Goal: Use online tool/utility: Utilize a website feature to perform a specific function

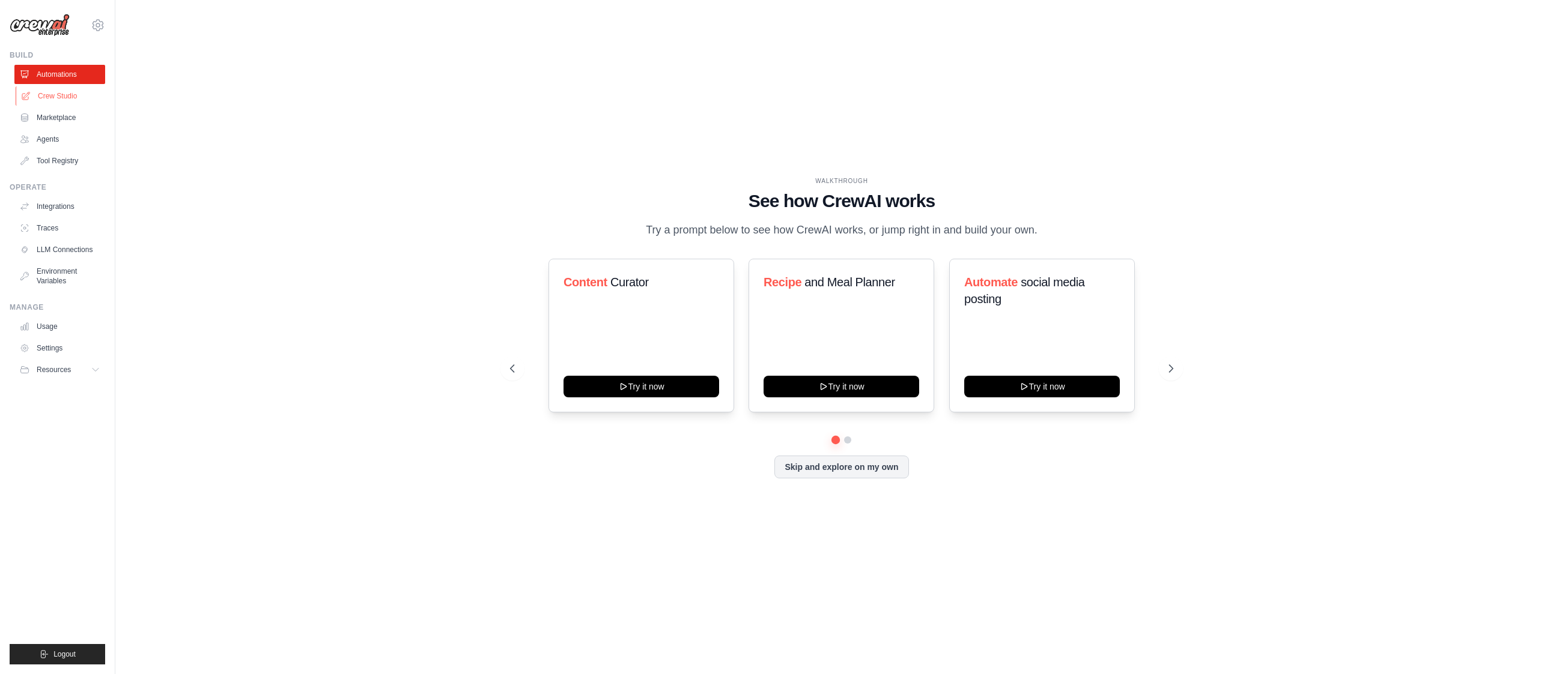
click at [48, 91] on link "Crew Studio" at bounding box center [60, 96] width 91 height 19
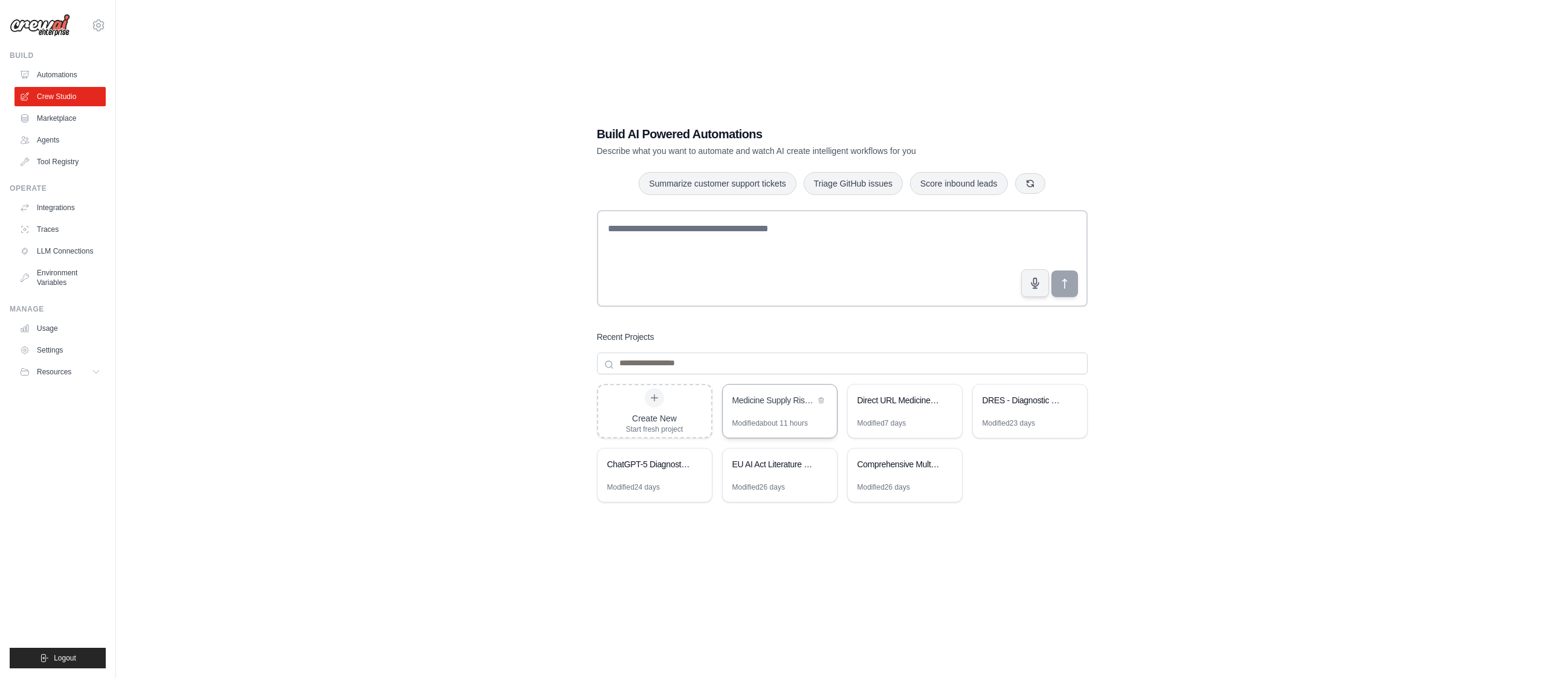
click at [791, 401] on div "Medicine Supply Risk Prediction Ireland" at bounding box center [773, 400] width 83 height 12
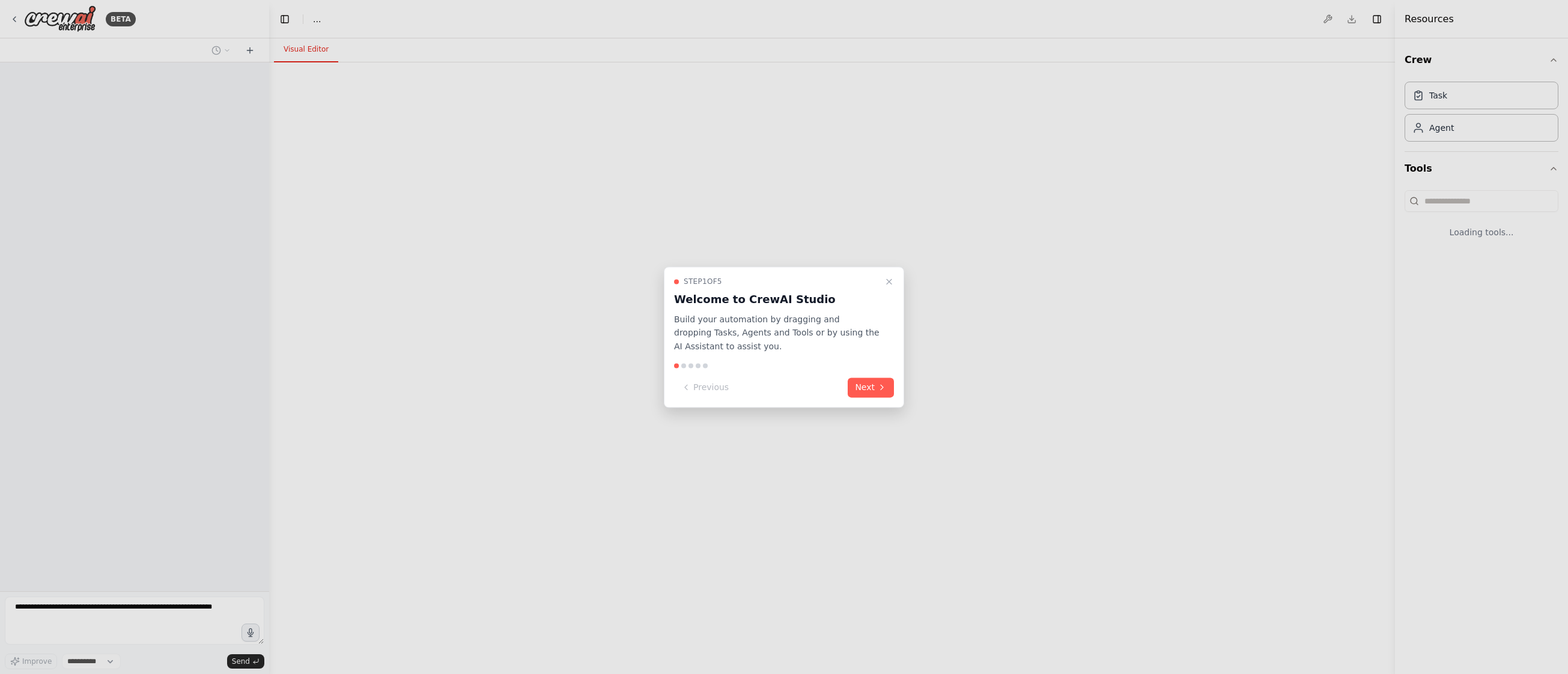
select select "****"
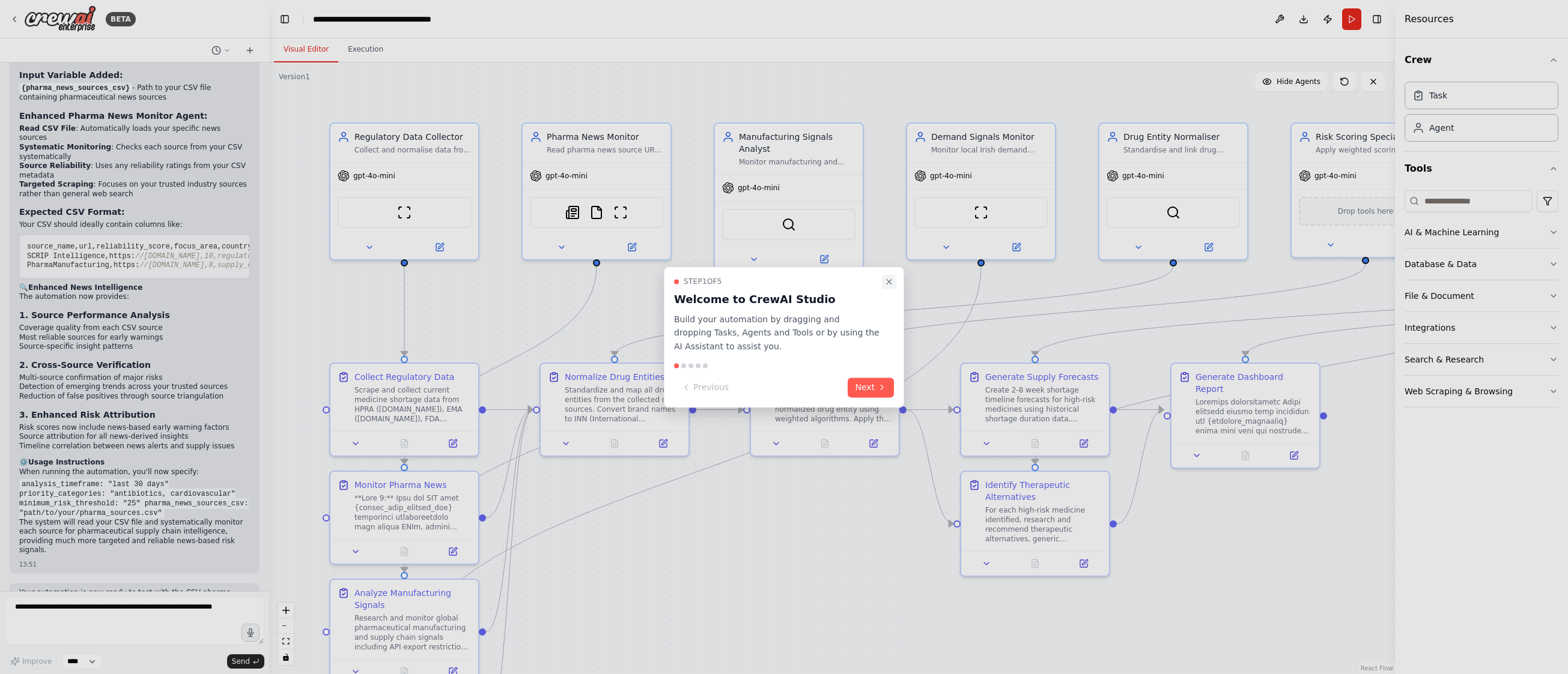
scroll to position [4743, 0]
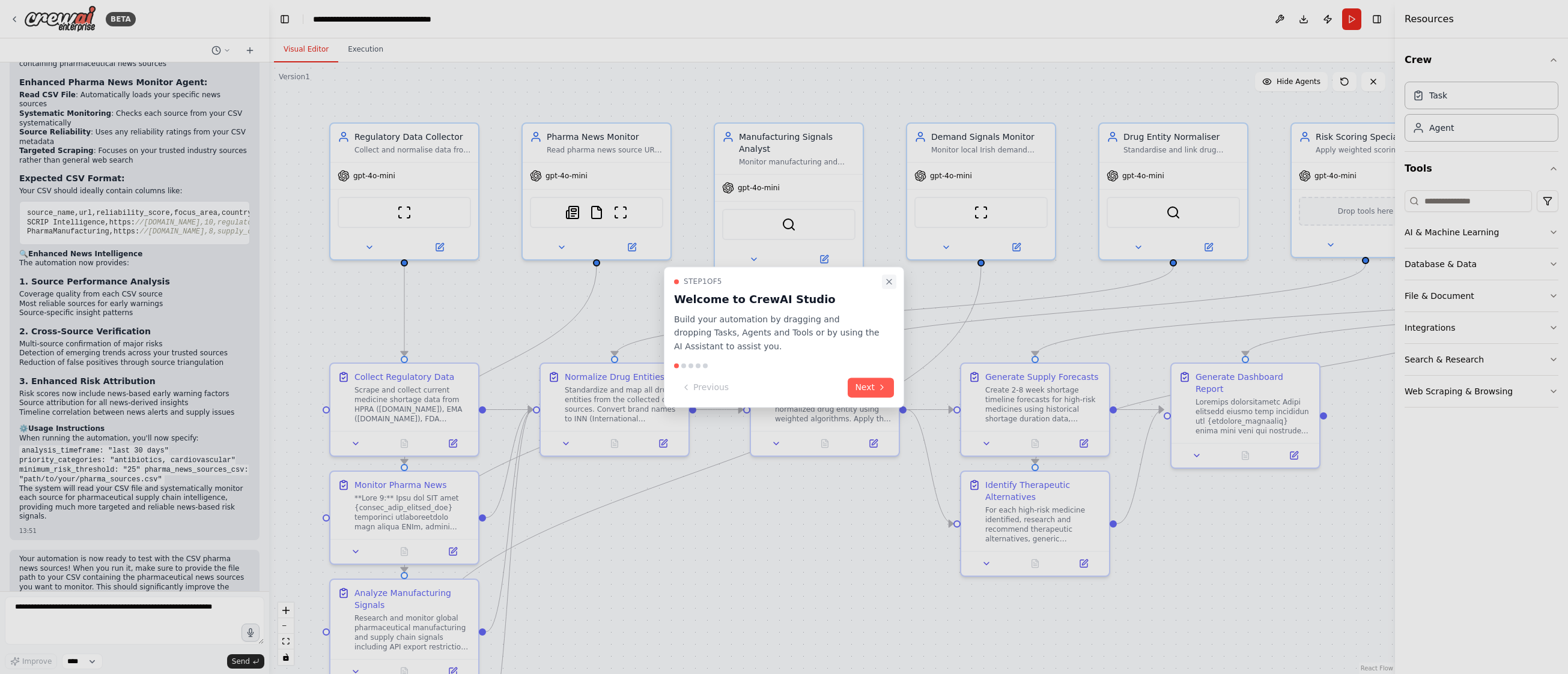
click at [885, 286] on icon "Close walkthrough" at bounding box center [889, 282] width 10 height 10
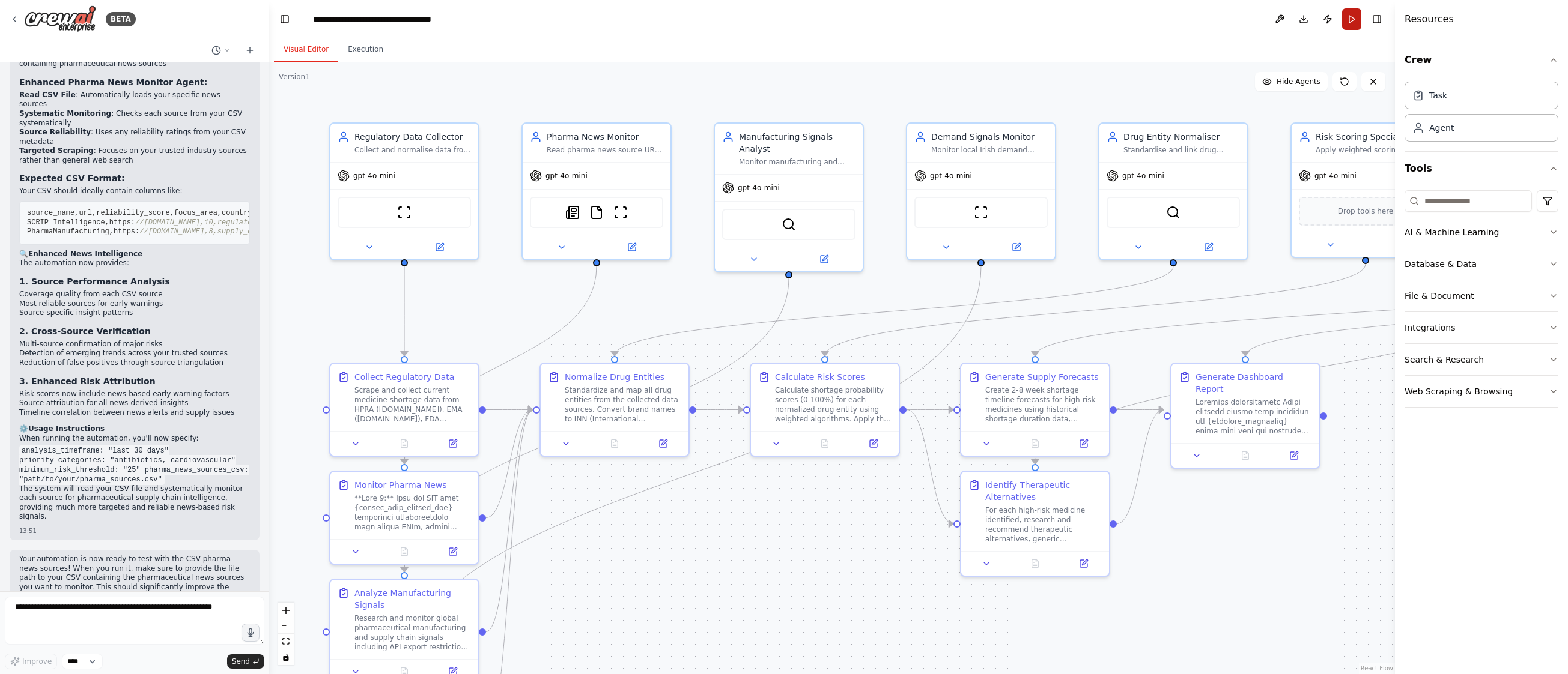
click at [1348, 24] on button "Run" at bounding box center [1351, 19] width 19 height 22
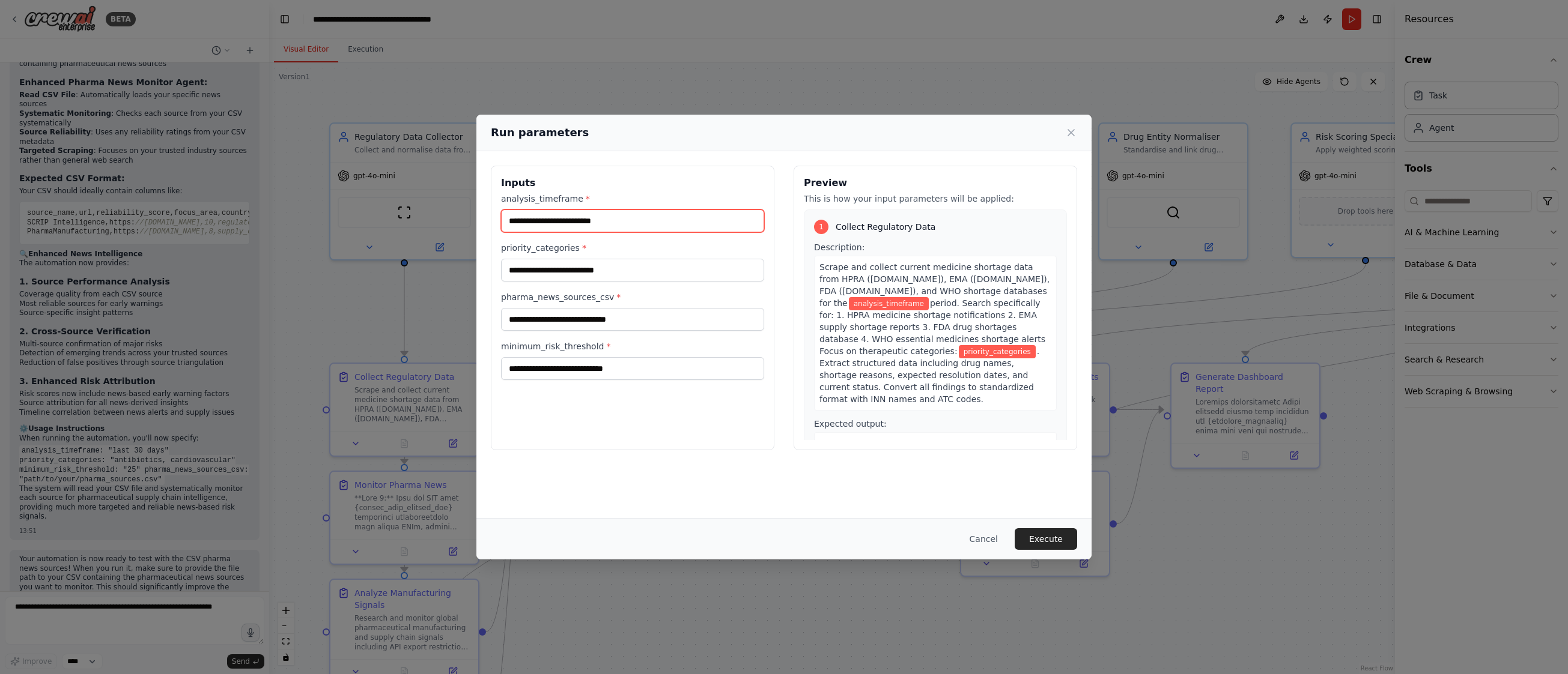
click at [582, 222] on input "analysis_timeframe *" at bounding box center [633, 221] width 263 height 23
type input "**********"
click at [571, 266] on input "priority_categories *" at bounding box center [633, 270] width 263 height 23
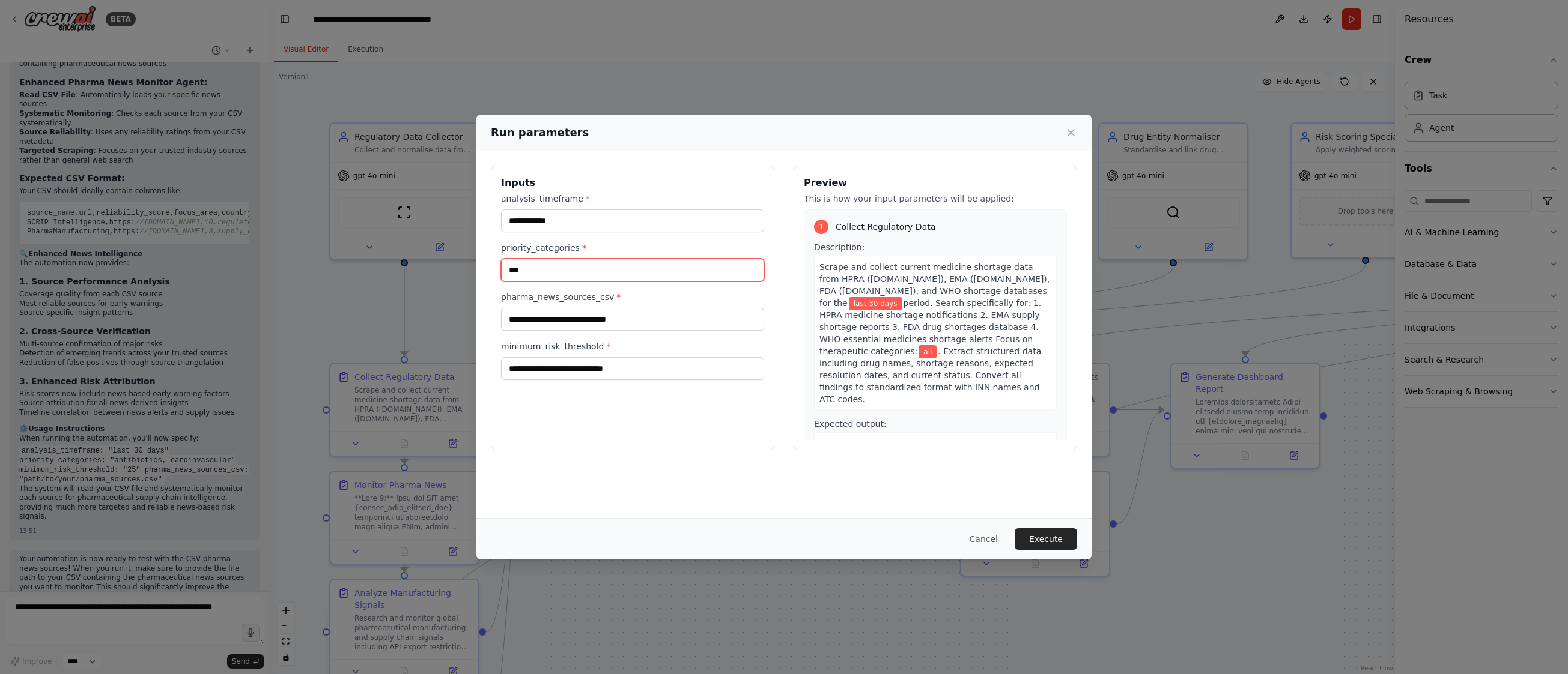
type input "***"
click at [567, 326] on input "pharma_news_sources_csv *" at bounding box center [633, 319] width 263 height 23
paste input "**********"
type input "**********"
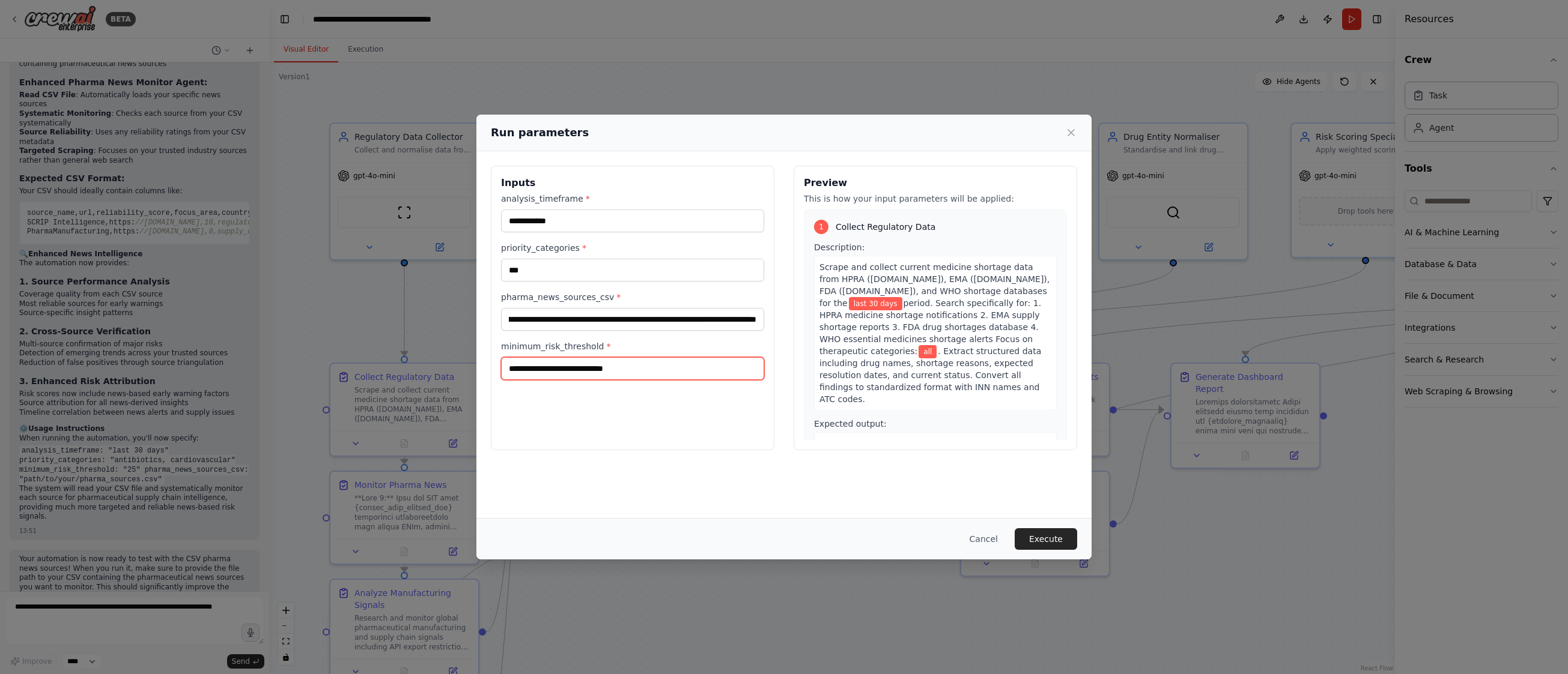
scroll to position [0, 0]
click at [552, 369] on input "minimum_risk_threshold *" at bounding box center [633, 368] width 263 height 23
type input "**"
click at [1031, 539] on button "Execute" at bounding box center [1046, 539] width 62 height 22
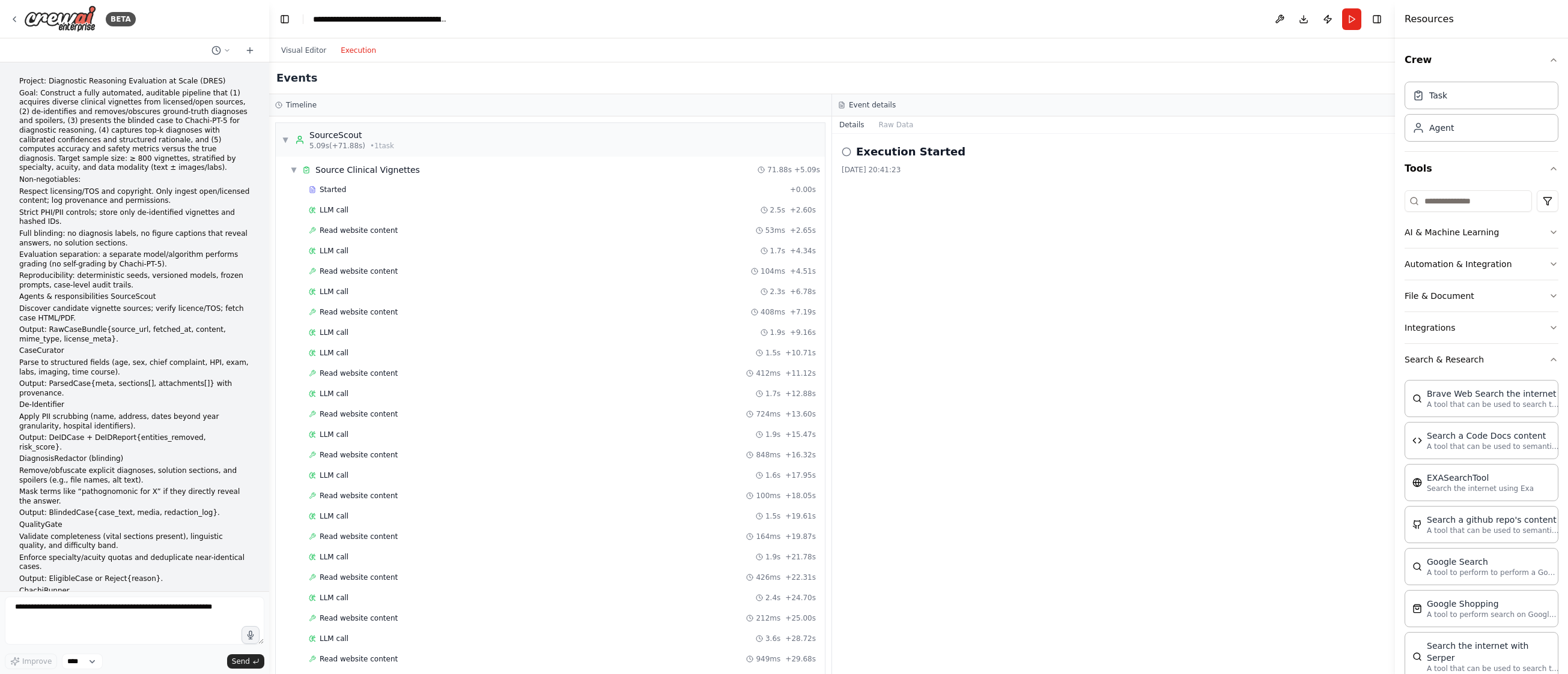
scroll to position [879, 0]
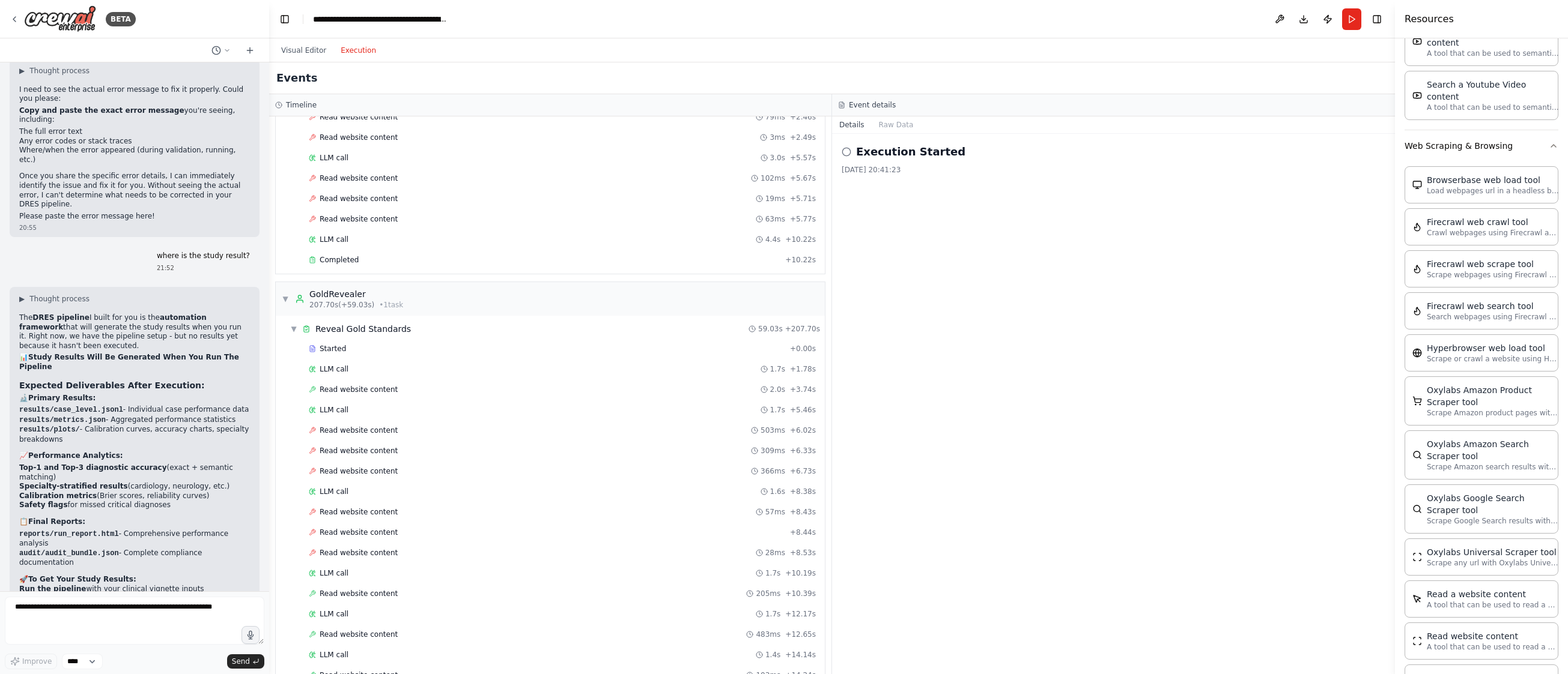
click at [292, 51] on button "Visual Editor" at bounding box center [304, 50] width 59 height 14
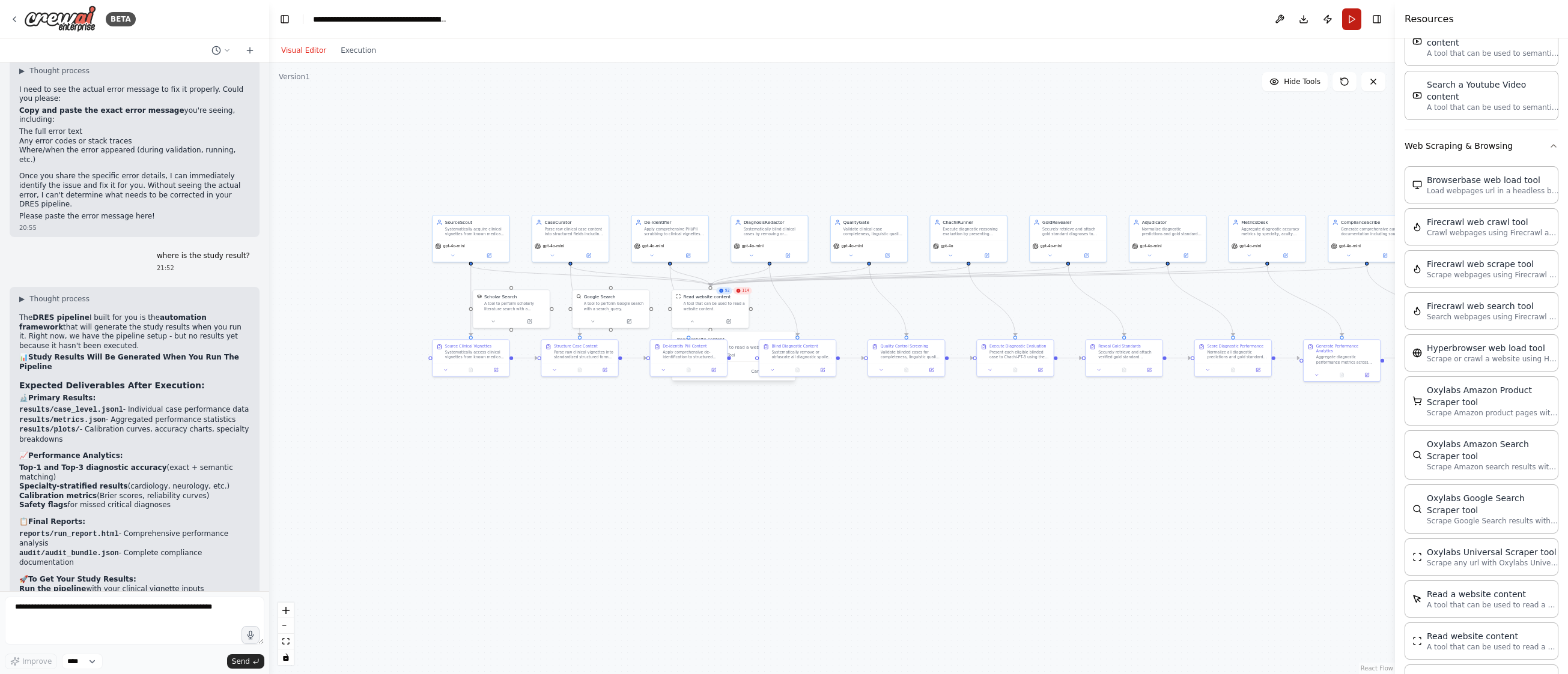
click at [1353, 24] on button "Run" at bounding box center [1351, 19] width 19 height 22
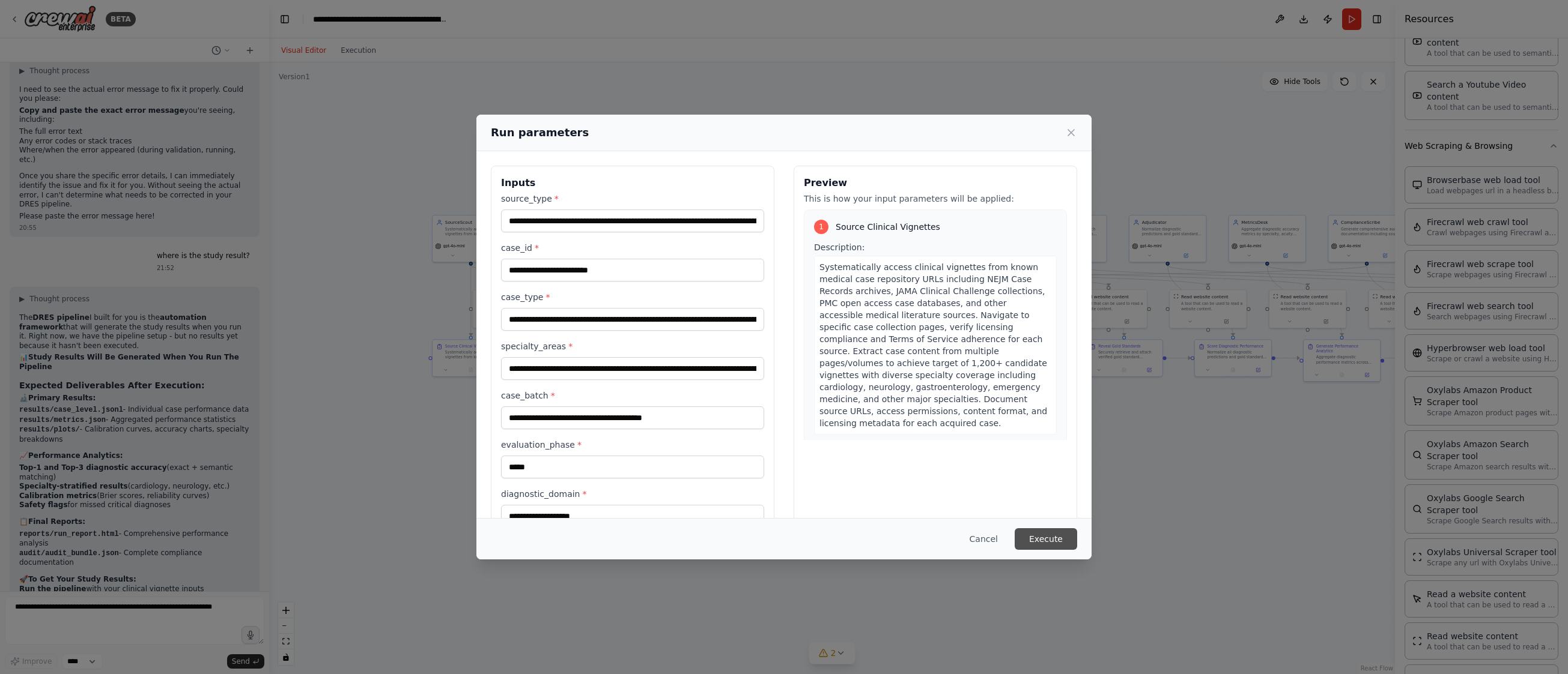
click at [1043, 530] on button "Execute" at bounding box center [1046, 539] width 62 height 22
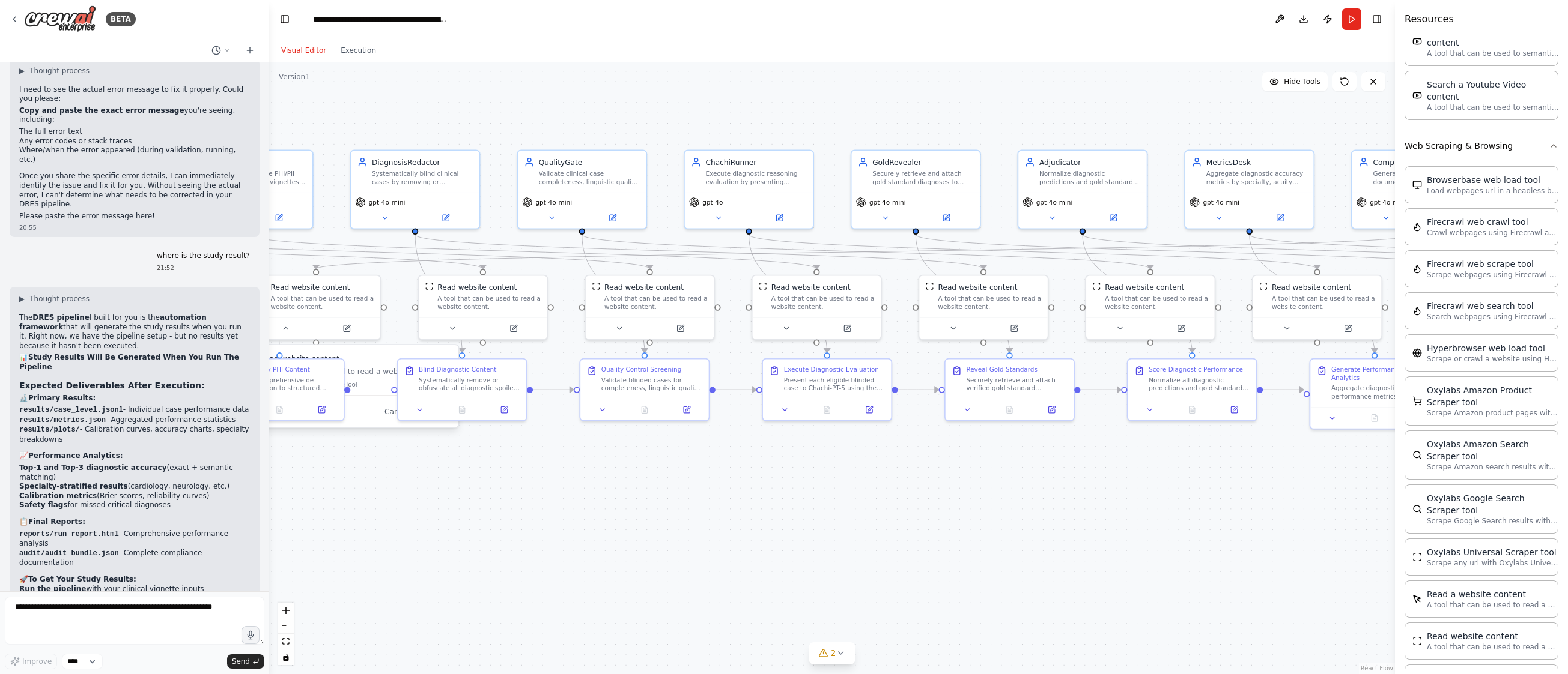
drag, startPoint x: 800, startPoint y: 462, endPoint x: 583, endPoint y: 570, distance: 242.4
click at [583, 570] on div ".deletable-edge-delete-btn { width: 20px; height: 20px; border: 0px solid #ffff…" at bounding box center [832, 368] width 1126 height 612
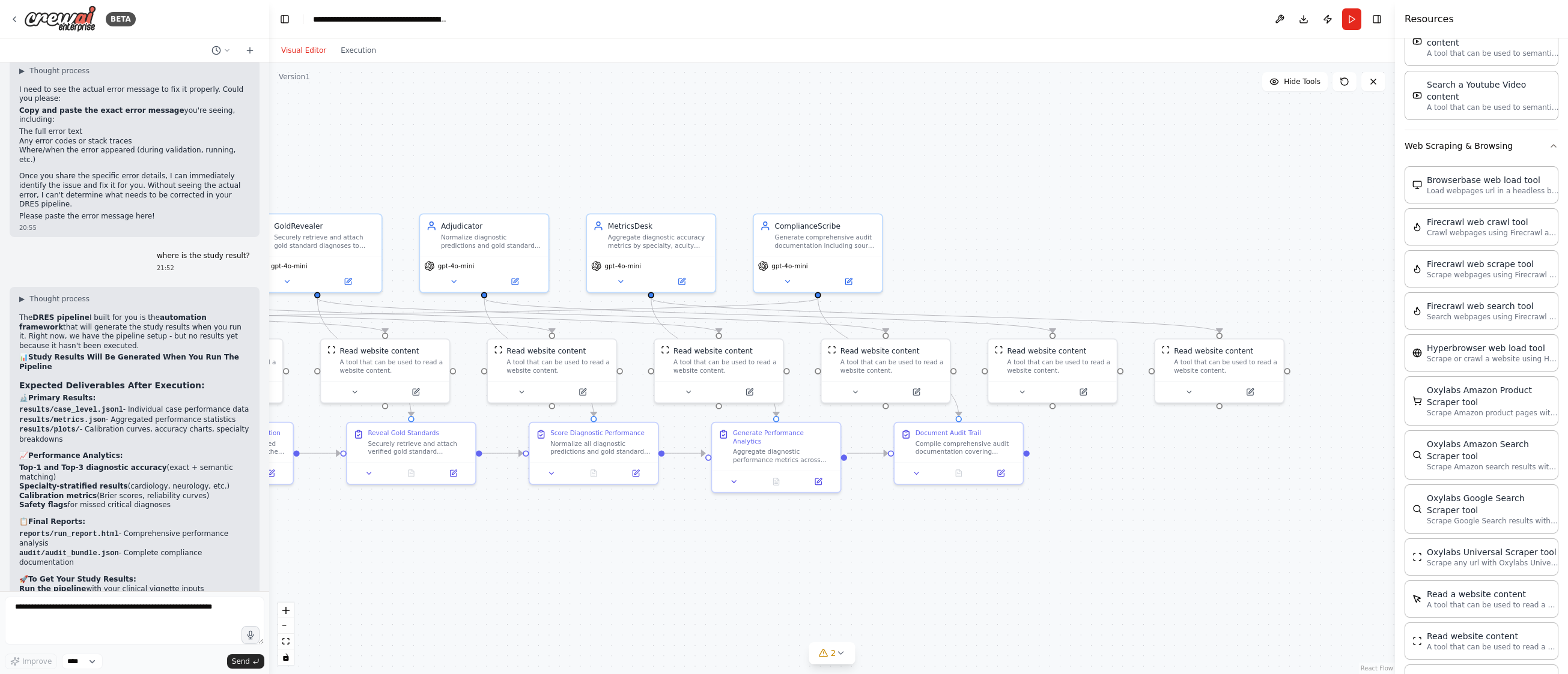
drag, startPoint x: 1305, startPoint y: 548, endPoint x: 1187, endPoint y: 485, distance: 133.8
click at [1113, 512] on div ".deletable-edge-delete-btn { width: 20px; height: 20px; border: 0px solid #ffff…" at bounding box center [832, 368] width 1126 height 612
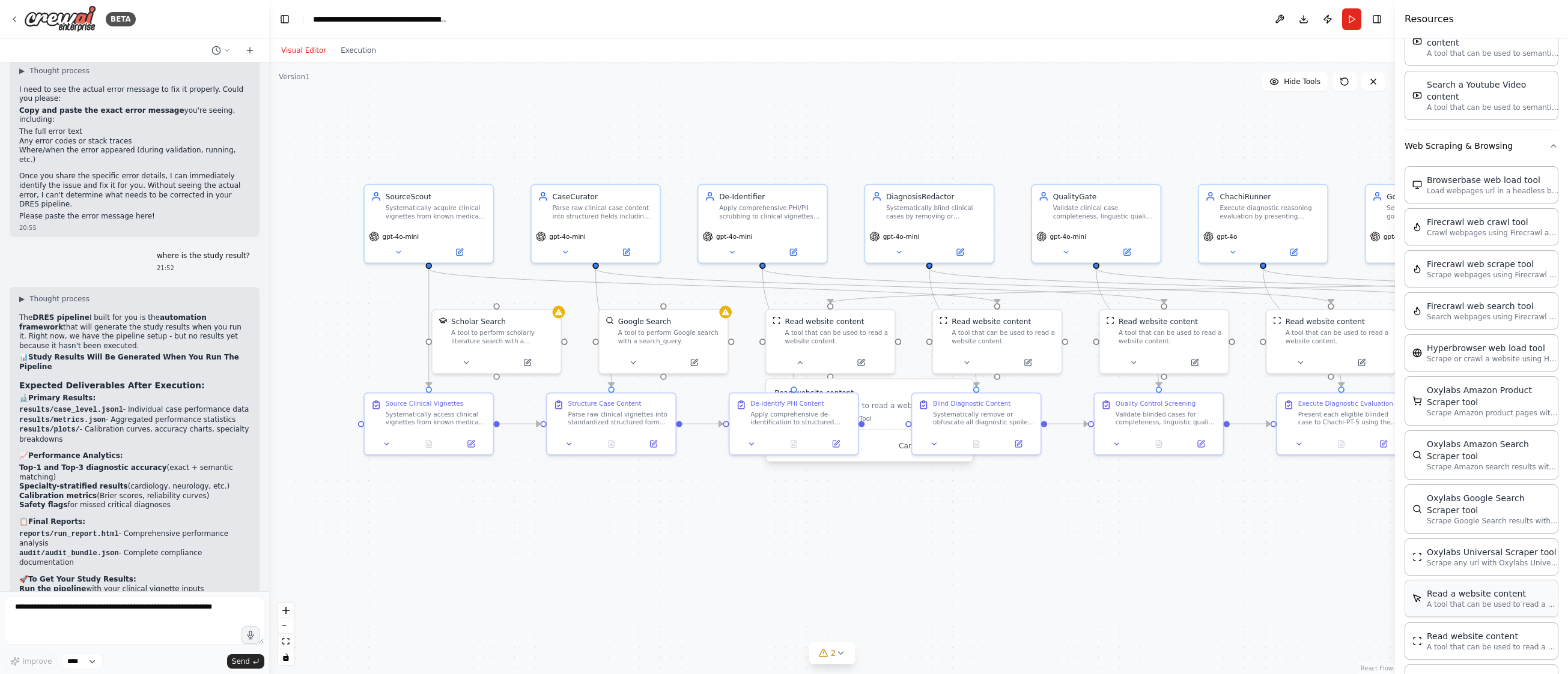
drag, startPoint x: 783, startPoint y: 503, endPoint x: 1485, endPoint y: 575, distance: 705.7
click at [1485, 575] on div "BETA Project: Diagnostic Reasoning Evaluation at Scale (DRES) Goal: Construct a…" at bounding box center [784, 337] width 1568 height 674
click at [20, 17] on div "BETA" at bounding box center [73, 19] width 126 height 27
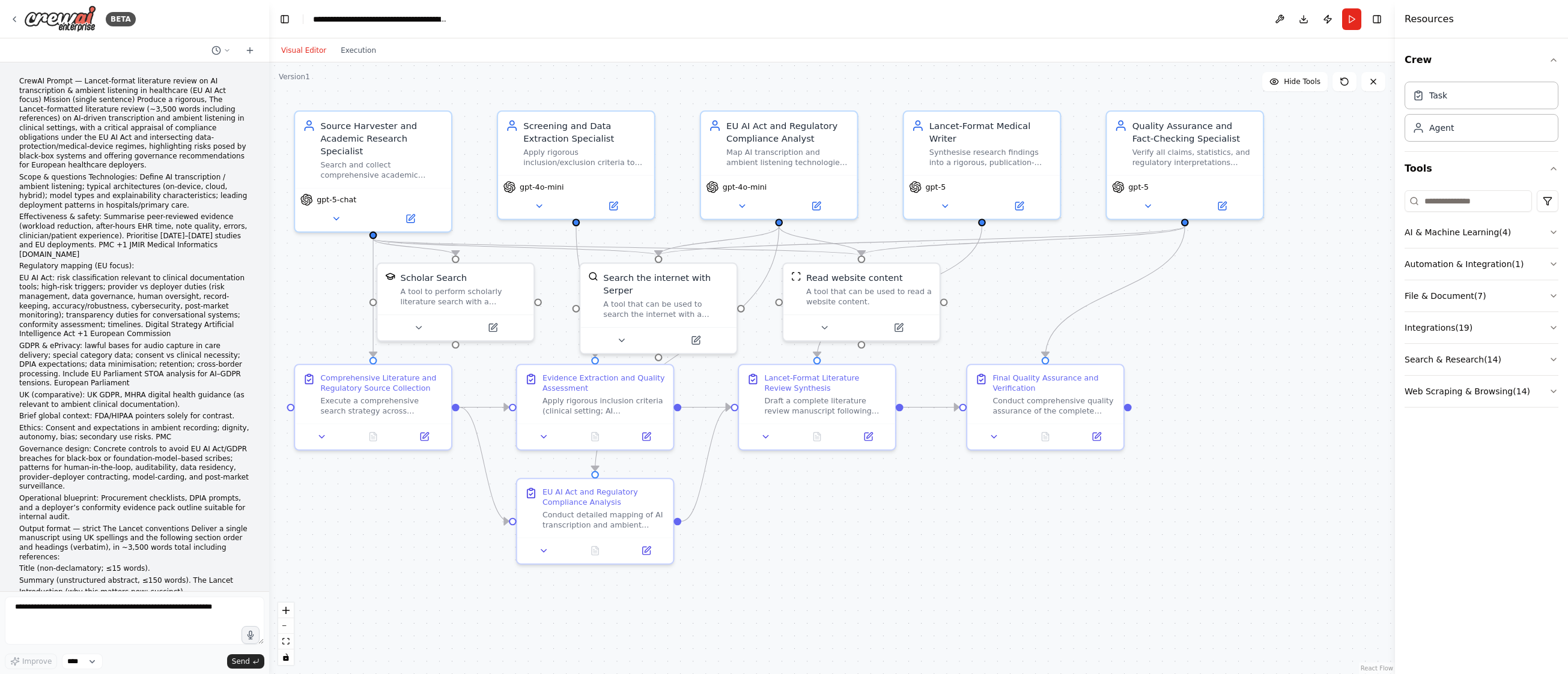
scroll to position [3488, 0]
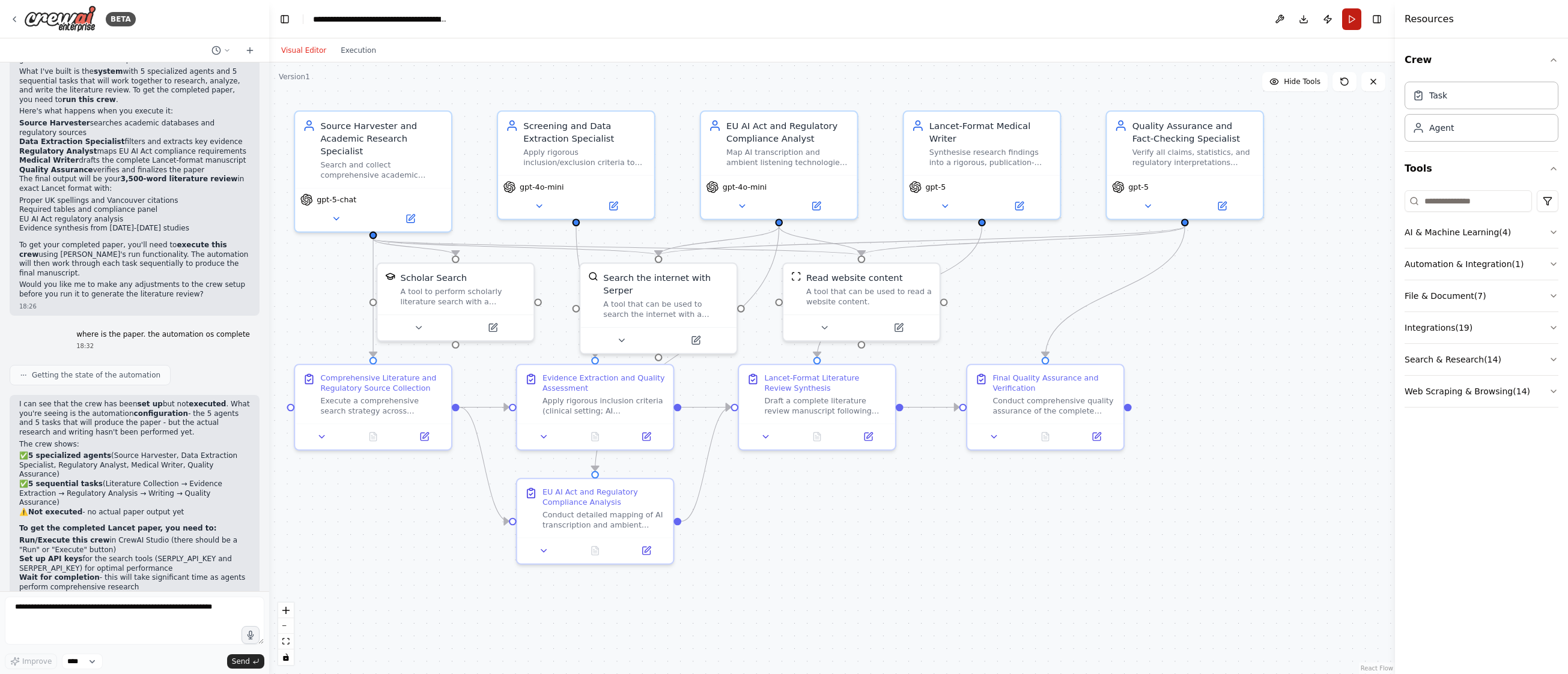
click at [1345, 17] on button "Run" at bounding box center [1351, 19] width 19 height 22
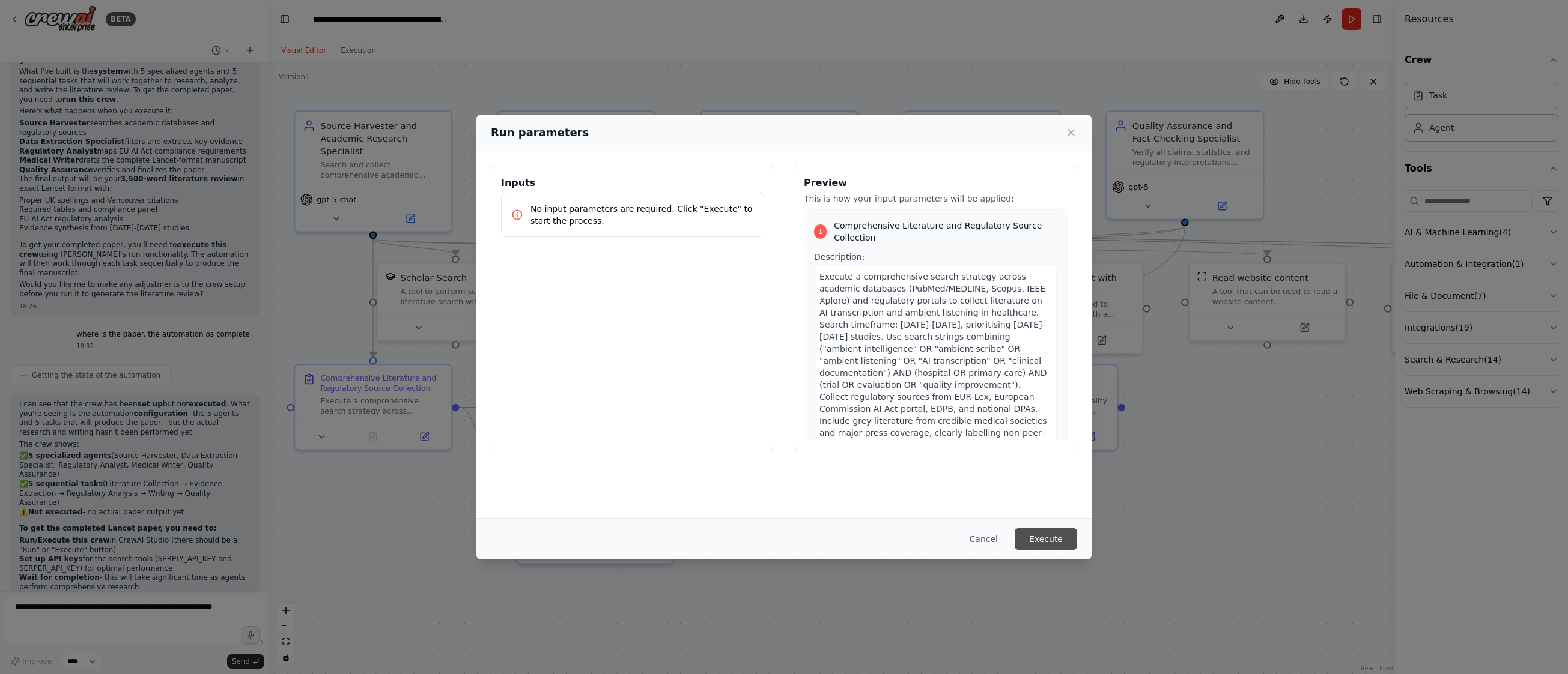
click at [1032, 542] on button "Execute" at bounding box center [1046, 539] width 62 height 22
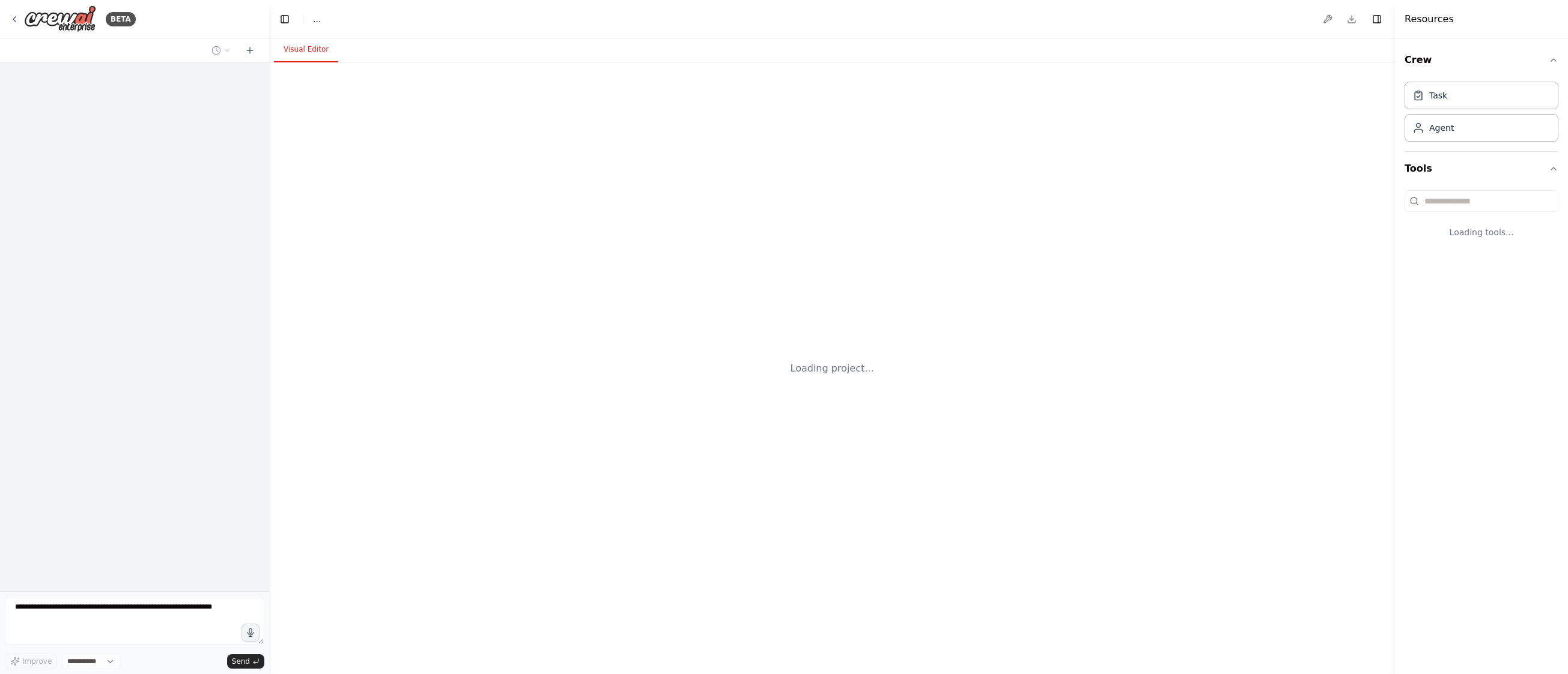
select select "****"
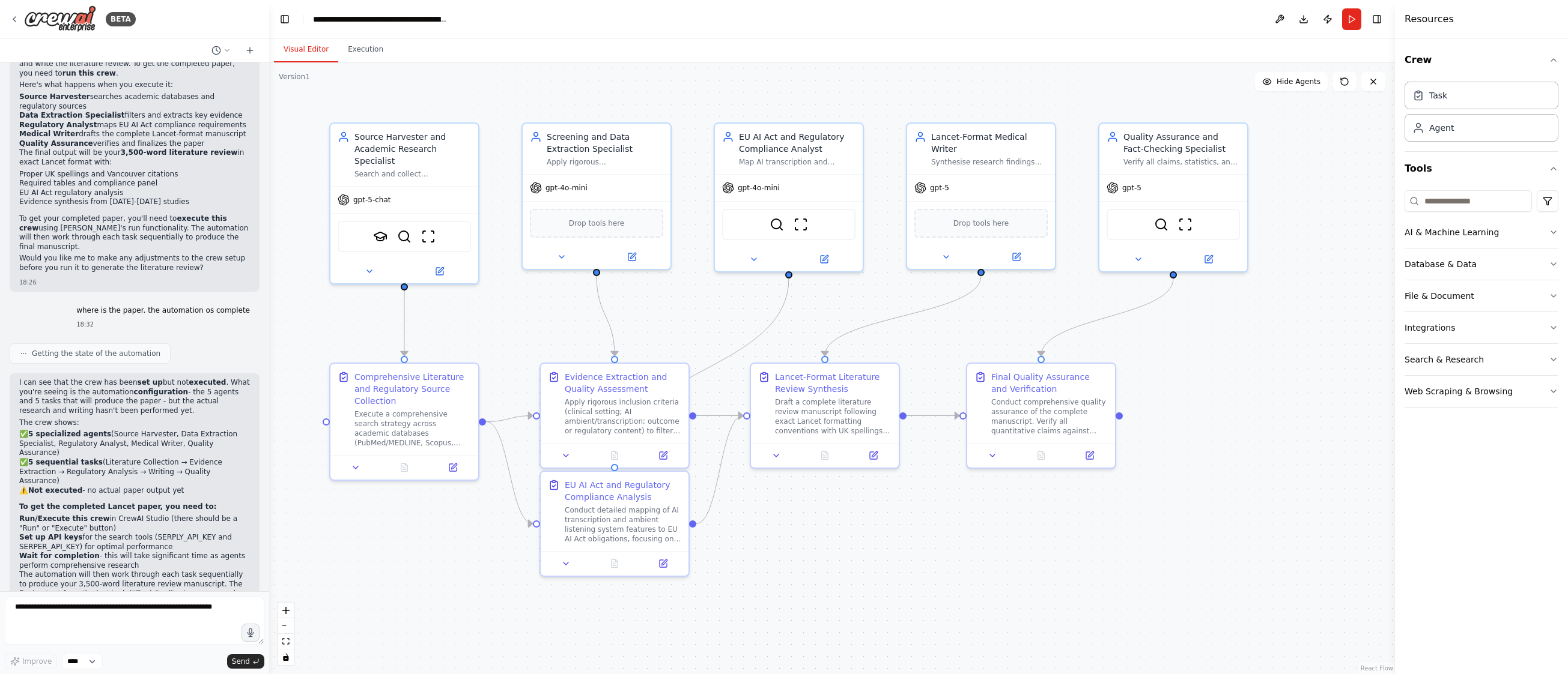
scroll to position [3515, 0]
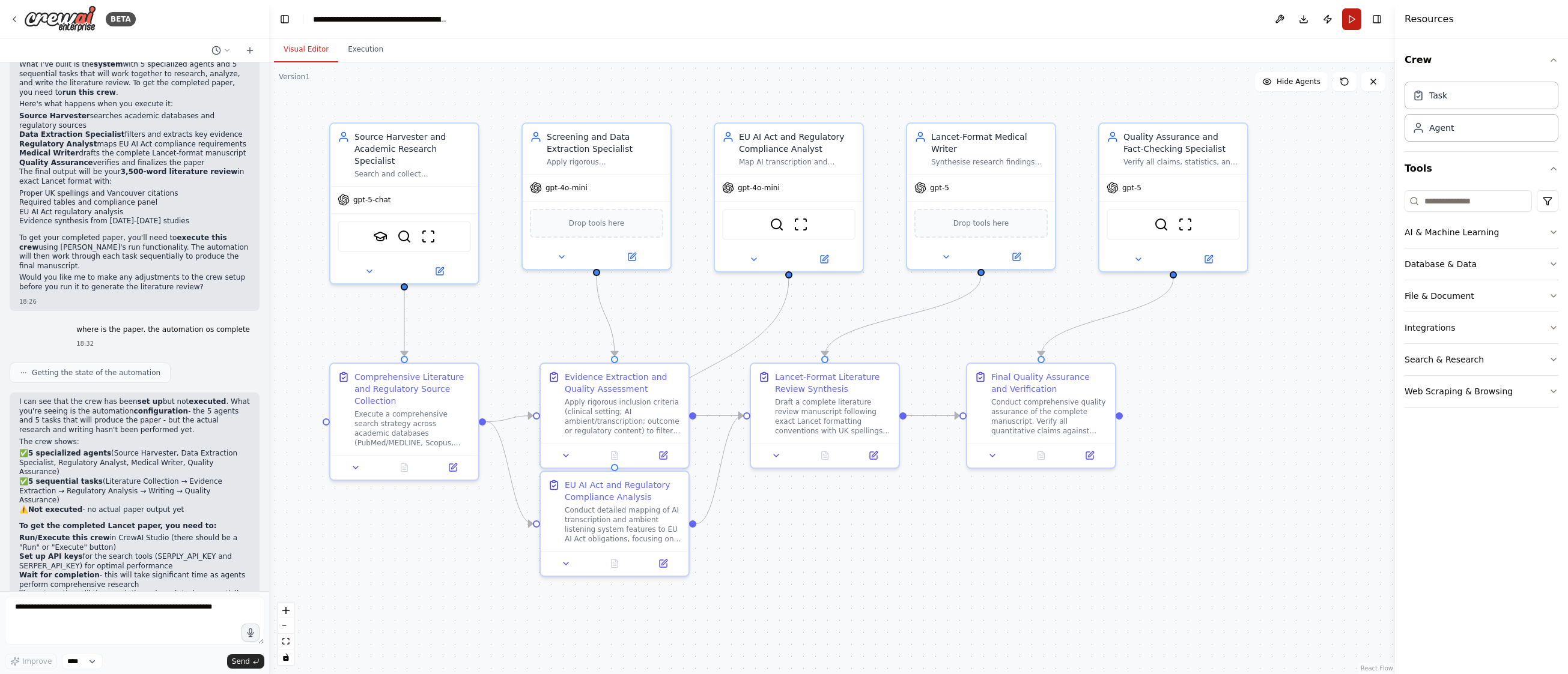
click at [1356, 17] on button "Run" at bounding box center [1351, 19] width 19 height 22
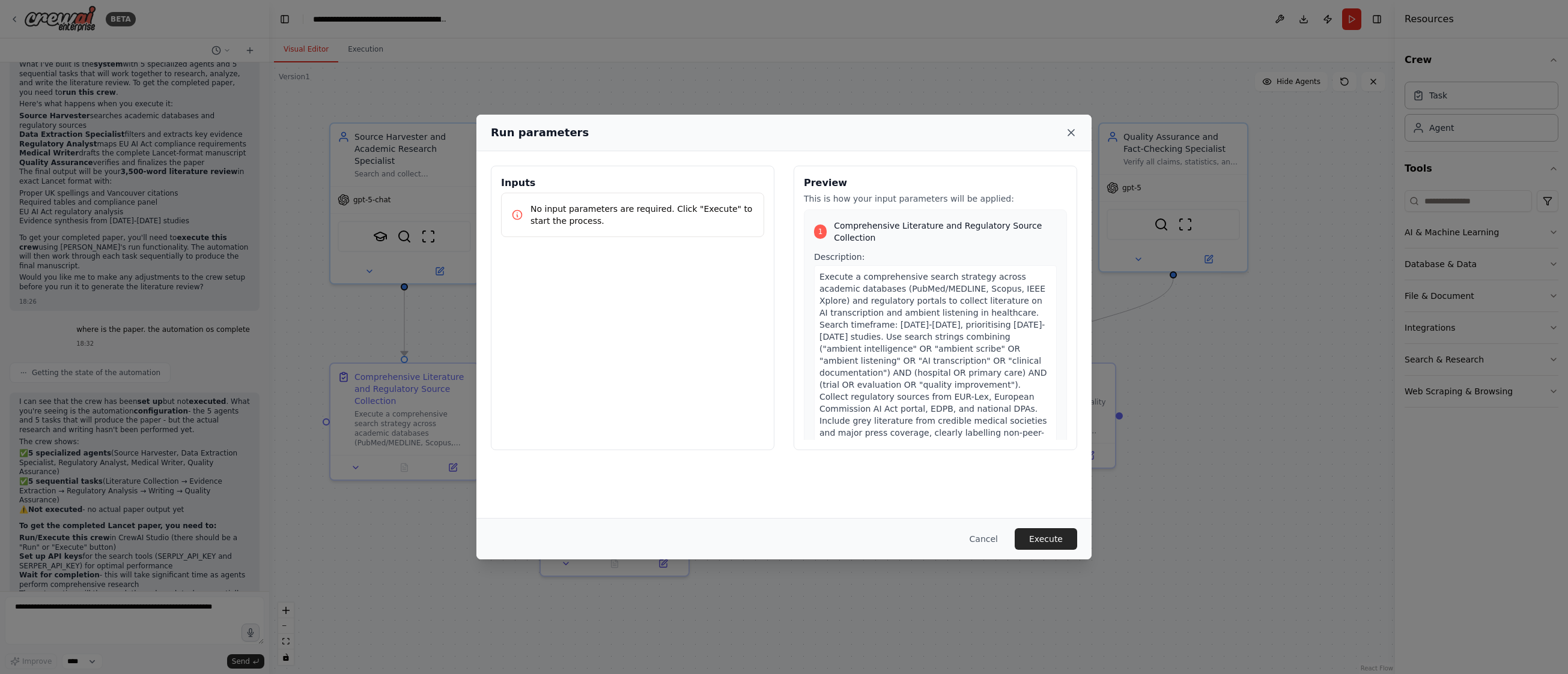
click at [1071, 135] on icon at bounding box center [1071, 132] width 12 height 12
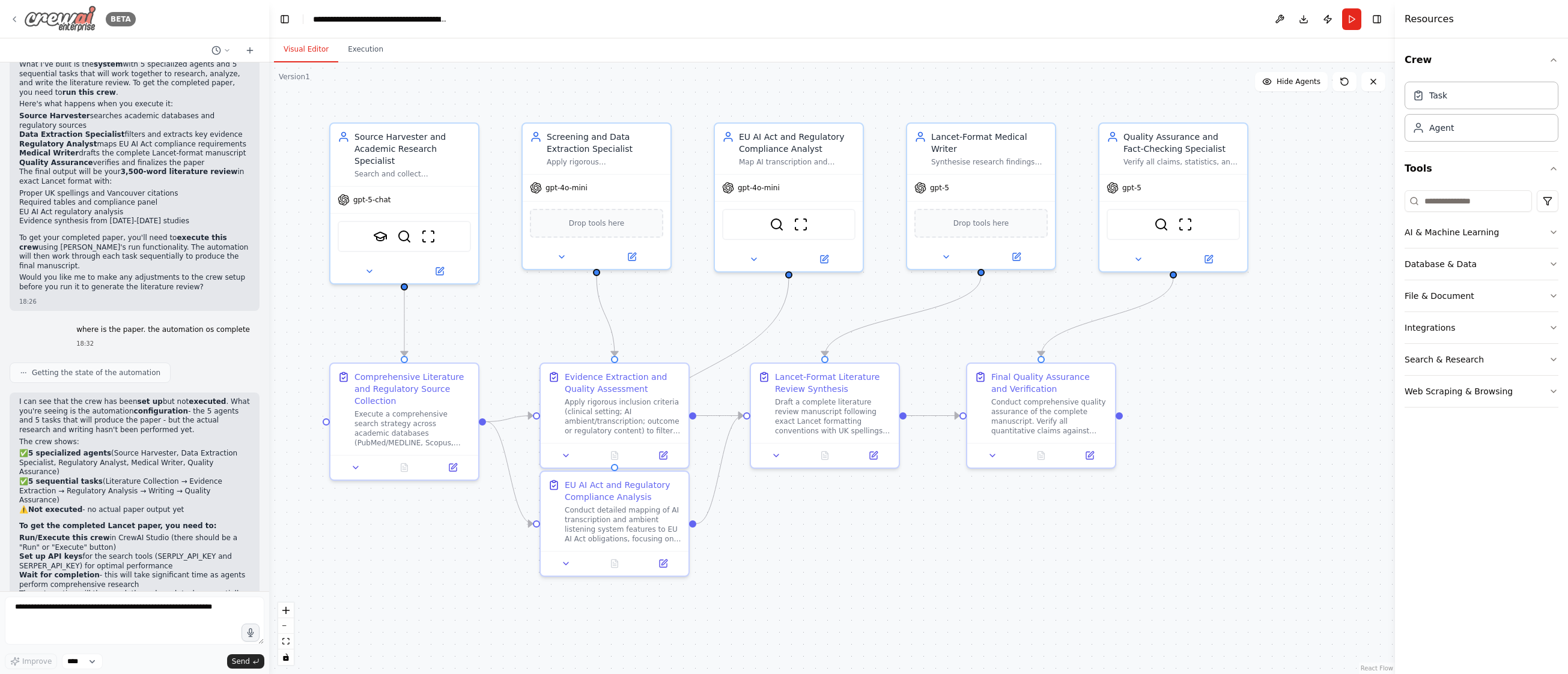
click at [13, 15] on icon at bounding box center [15, 19] width 10 height 10
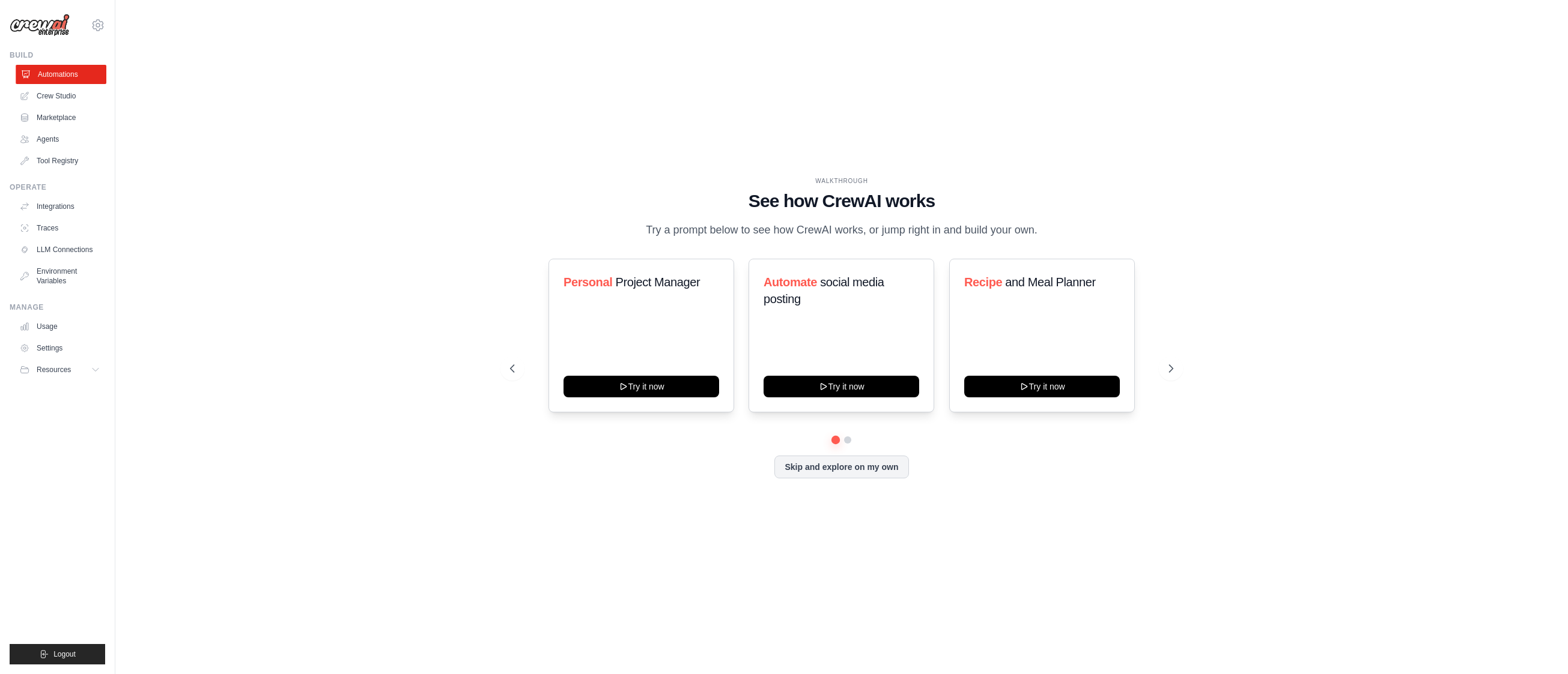
click at [43, 78] on link "Automations" at bounding box center [60, 74] width 91 height 19
click at [42, 94] on link "Crew Studio" at bounding box center [60, 96] width 91 height 19
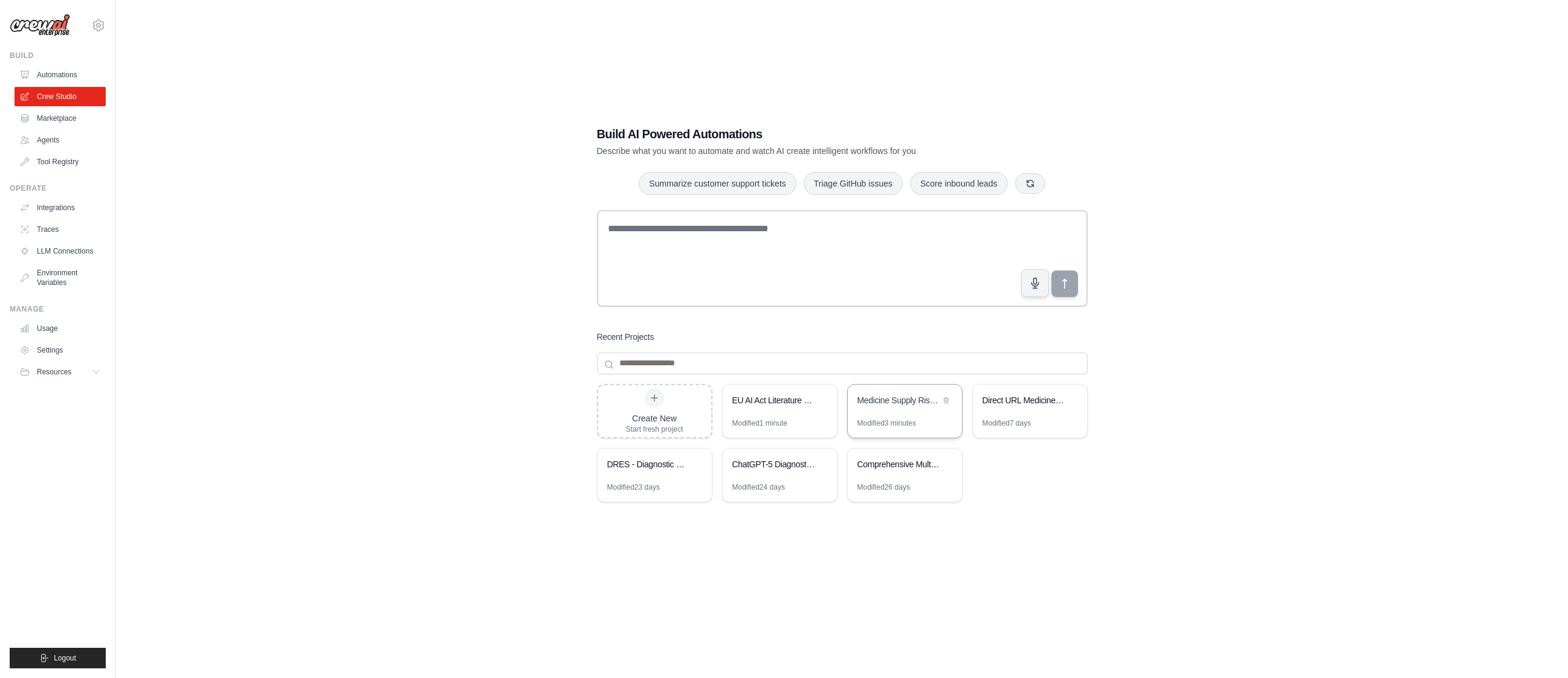
click at [907, 410] on div "Medicine Supply Risk Prediction [GEOGRAPHIC_DATA]" at bounding box center [905, 401] width 114 height 34
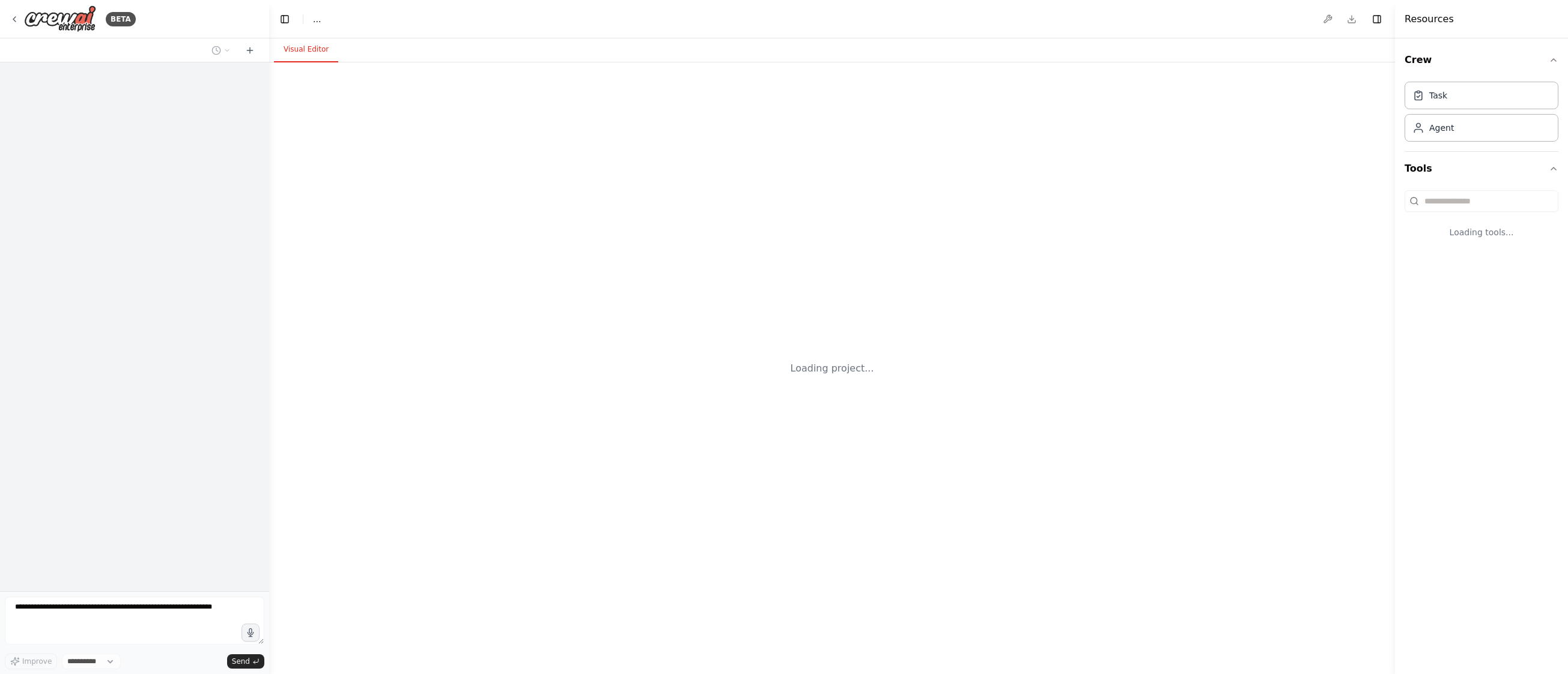
select select "****"
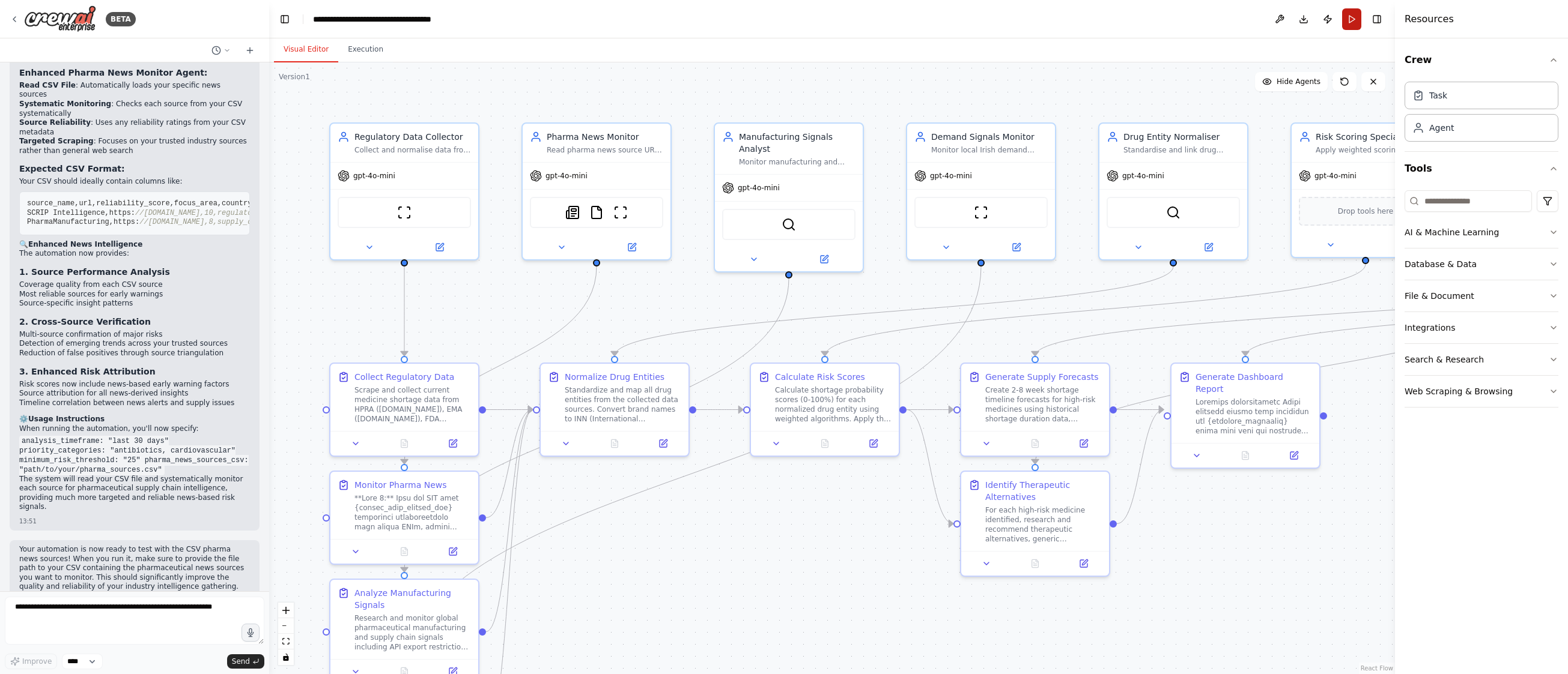
click at [1351, 20] on button "Run" at bounding box center [1351, 19] width 19 height 22
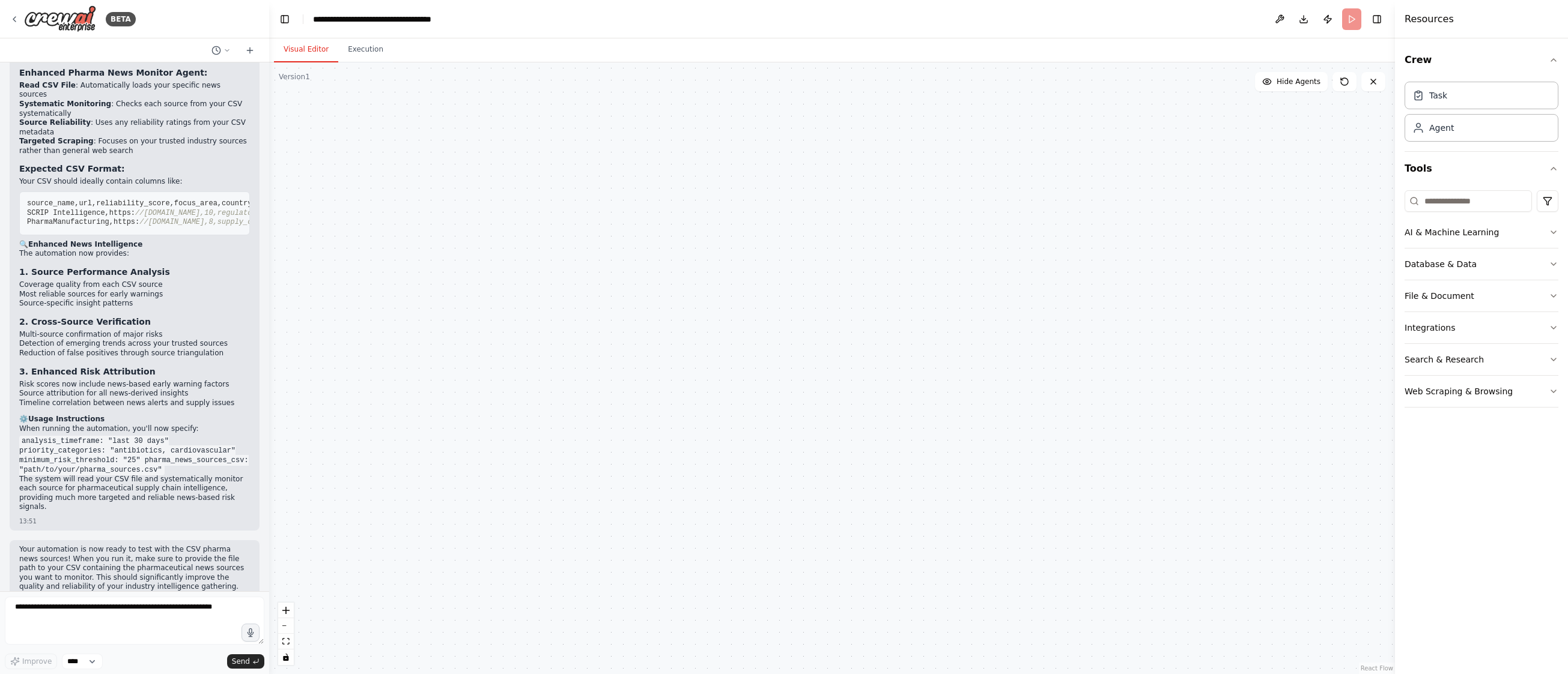
scroll to position [4743, 0]
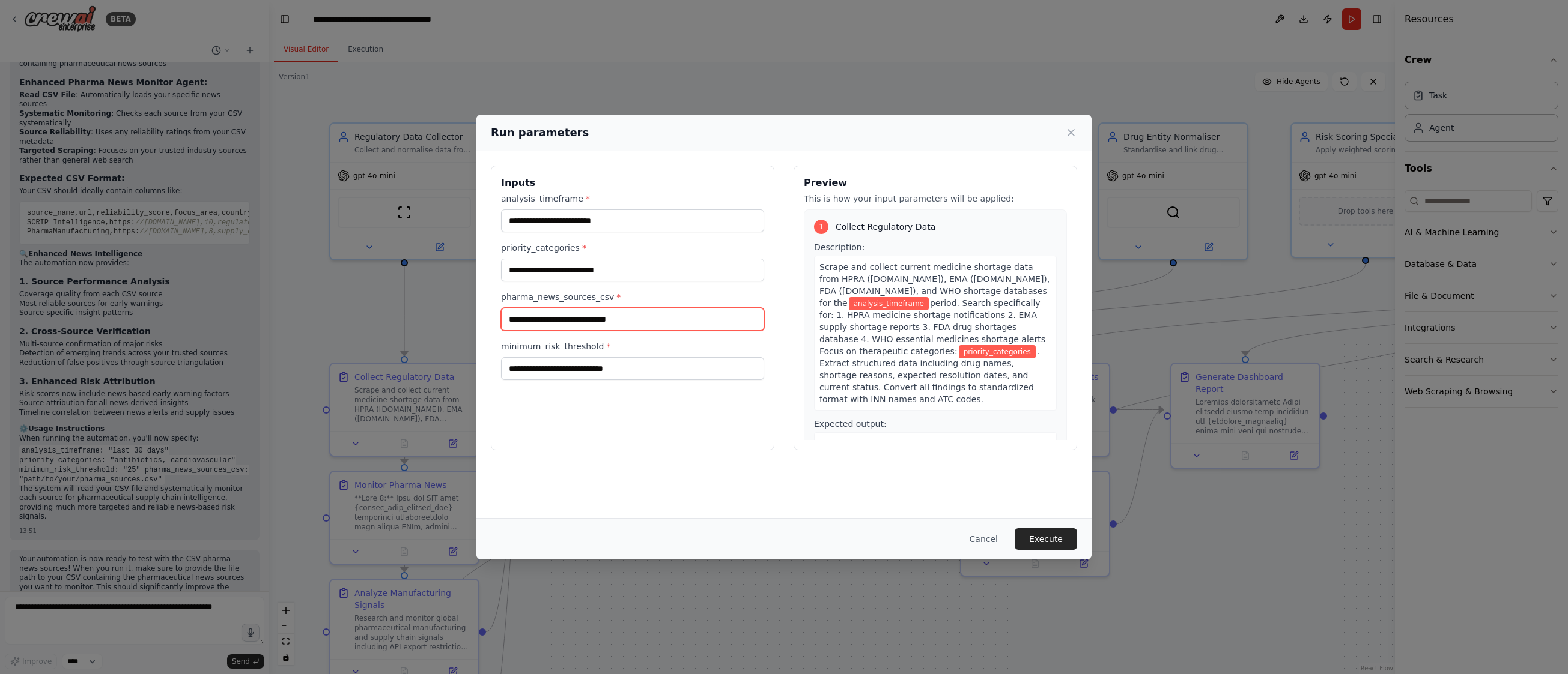
click at [580, 324] on input "pharma_news_sources_csv *" at bounding box center [633, 319] width 263 height 23
